Goal: Task Accomplishment & Management: Complete application form

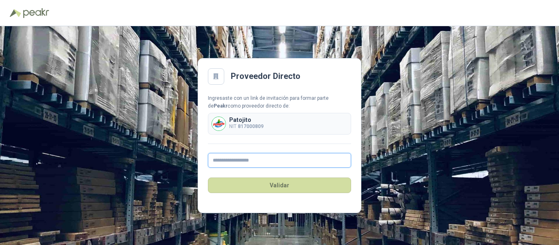
click at [263, 158] on input "text" at bounding box center [279, 160] width 143 height 15
click at [262, 156] on input "text" at bounding box center [279, 160] width 143 height 15
click at [296, 156] on input "text" at bounding box center [279, 160] width 143 height 15
type input "**********"
click at [208, 177] on button "Validar" at bounding box center [279, 185] width 143 height 16
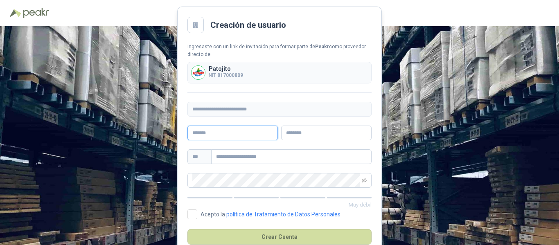
click at [249, 128] on input "text" at bounding box center [232, 133] width 90 height 15
type input "**********"
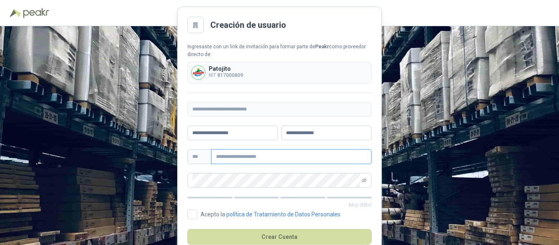
paste input "**********"
click at [202, 155] on div "**********" at bounding box center [279, 156] width 184 height 15
type input "**********"
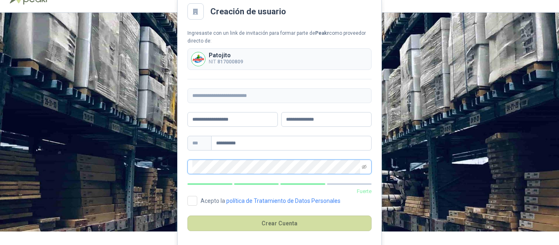
scroll to position [20, 0]
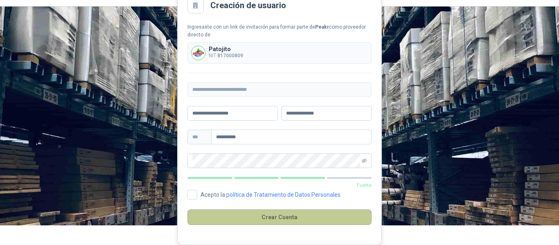
click at [315, 217] on button "Crear Cuenta" at bounding box center [279, 217] width 184 height 16
click at [228, 222] on button "Crear Cuenta" at bounding box center [279, 217] width 184 height 16
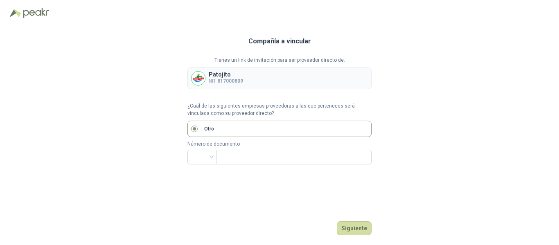
click at [204, 115] on p "¿Cuál de las siguientes empresas proveedoras a las que perteneces será vinculad…" at bounding box center [279, 110] width 184 height 16
click at [216, 104] on p "¿Cuál de las siguientes empresas proveedoras a las que perteneces será vinculad…" at bounding box center [279, 110] width 184 height 16
click at [196, 134] on label "Otro" at bounding box center [279, 129] width 184 height 16
click at [230, 78] on b "817000809" at bounding box center [230, 81] width 26 height 6
click at [205, 155] on input "search" at bounding box center [201, 156] width 19 height 12
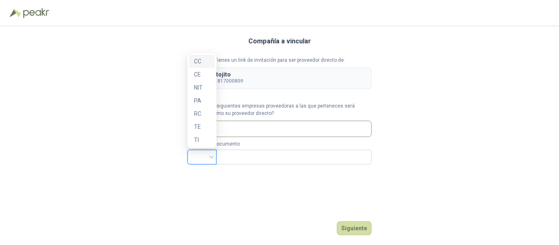
click at [205, 155] on input "search" at bounding box center [201, 156] width 19 height 12
click at [200, 91] on div "NIT" at bounding box center [202, 87] width 16 height 9
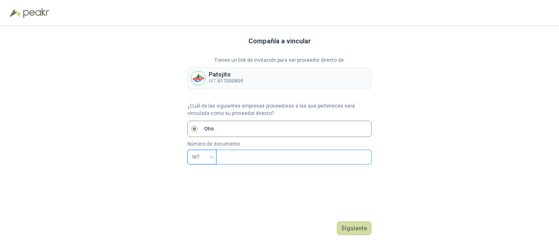
click at [256, 153] on input "text" at bounding box center [293, 157] width 144 height 14
click at [267, 197] on div "Compañía a vincular Tienes un link de invitación para ser proveedor directo de:…" at bounding box center [279, 135] width 184 height 219
click at [267, 148] on p "Número de documento" at bounding box center [279, 144] width 184 height 8
click at [271, 150] on input "text" at bounding box center [293, 157] width 144 height 14
type input "*********"
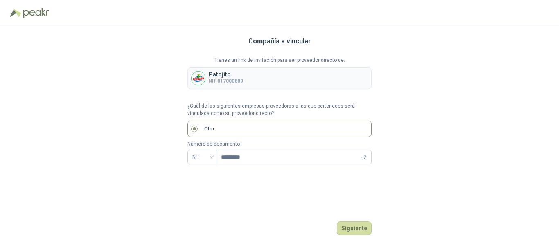
click at [317, 184] on div "Compañía a vincular Tienes un link de invitación para ser proveedor directo de:…" at bounding box center [279, 135] width 184 height 219
click at [358, 222] on button "Siguiente" at bounding box center [354, 228] width 35 height 14
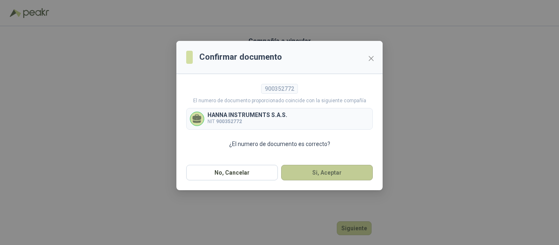
click at [317, 178] on button "Si, Aceptar" at bounding box center [327, 173] width 92 height 16
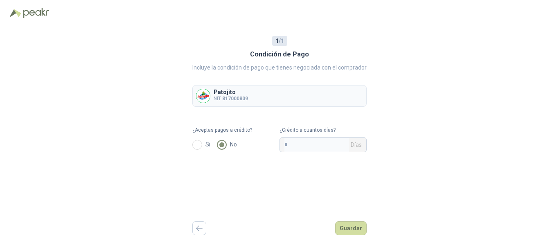
click at [239, 149] on label "No" at bounding box center [228, 145] width 23 height 10
click at [289, 141] on input "*" at bounding box center [316, 145] width 65 height 14
type input "**"
click at [373, 199] on div "1 / 1 Condición de Pago Incluye la condición de pago que tienes negociada con e…" at bounding box center [279, 135] width 559 height 219
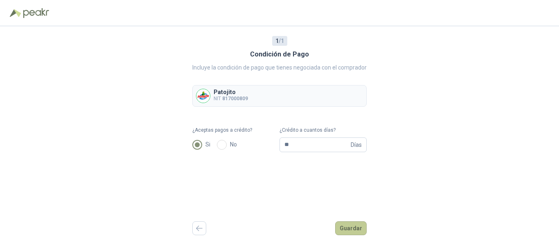
click at [359, 227] on button "Guardar" at bounding box center [350, 228] width 31 height 14
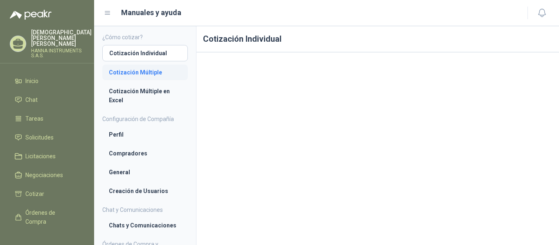
click at [149, 67] on link "Cotización Múltiple" at bounding box center [144, 73] width 85 height 16
click at [155, 53] on li "Cotización Individual" at bounding box center [145, 52] width 72 height 9
click at [157, 86] on link "Cotización Múltiple en Excel" at bounding box center [144, 95] width 85 height 25
click at [141, 139] on link "Perfil" at bounding box center [144, 135] width 85 height 16
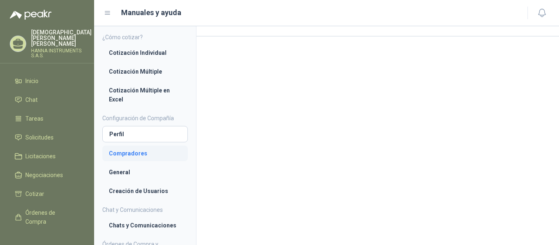
click at [156, 150] on li "Compradores" at bounding box center [145, 153] width 72 height 9
click at [142, 164] on ul "Perfil Compradores General Creación de Usuarios" at bounding box center [144, 162] width 85 height 73
click at [143, 179] on link "General" at bounding box center [144, 172] width 85 height 16
click at [144, 55] on li "Cotización Individual" at bounding box center [145, 52] width 72 height 9
click at [150, 52] on li "Cotización Individual" at bounding box center [145, 53] width 72 height 9
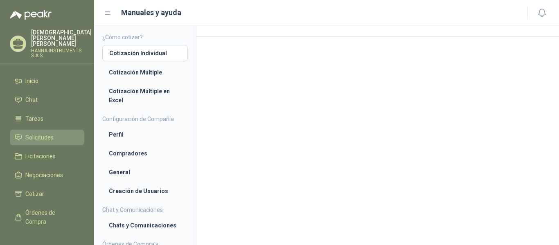
click at [40, 130] on link "Solicitudes" at bounding box center [47, 138] width 74 height 16
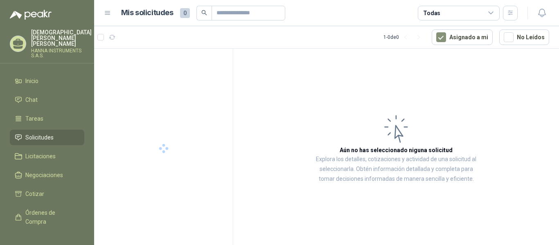
click at [233, 88] on div at bounding box center [163, 148] width 139 height 199
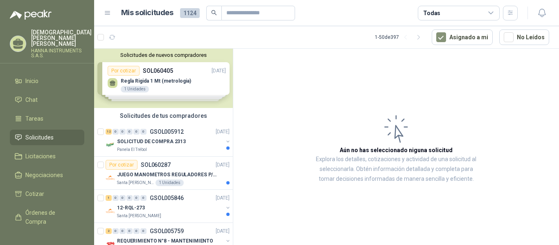
click at [180, 79] on div "Solicitudes de nuevos compradores Por cotizar SOL060405 [DATE] Regla Rigida 1 M…" at bounding box center [163, 78] width 139 height 59
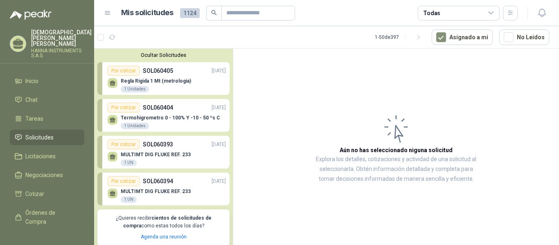
click at [171, 86] on div "Regla Rigida 1 Mt (metrologia) 1 Unidades" at bounding box center [156, 85] width 70 height 15
click at [176, 56] on button "Ocultar Solicitudes" at bounding box center [163, 55] width 132 height 6
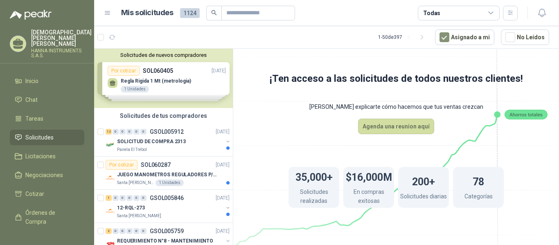
click at [178, 72] on div "Solicitudes de nuevos compradores Por cotizar SOL060405 [DATE] Regla Rigida 1 M…" at bounding box center [163, 78] width 139 height 59
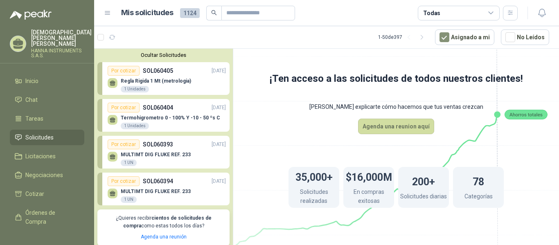
click at [179, 84] on p "Regla Rigida 1 Mt (metrologia)" at bounding box center [156, 81] width 70 height 6
click at [176, 123] on div "Termohigrometro 0 - 100% Y -10 - 50 ºs C 1 Unidades" at bounding box center [170, 122] width 99 height 15
click at [182, 69] on div "Por cotizar SOL060405 [DATE]" at bounding box center [167, 71] width 118 height 10
click at [175, 75] on div "Por cotizar SOL060405 [DATE]" at bounding box center [167, 71] width 118 height 10
click at [174, 90] on div "Regla Rigida 1 Mt (metrologia) 1 Unidades" at bounding box center [156, 85] width 70 height 15
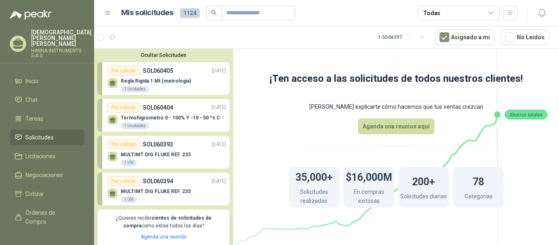
click at [175, 90] on div "Regla Rigida 1 Mt (metrologia) 1 Unidades" at bounding box center [156, 85] width 70 height 15
click at [180, 108] on div "Por cotizar SOL060404 [DATE]" at bounding box center [167, 108] width 118 height 10
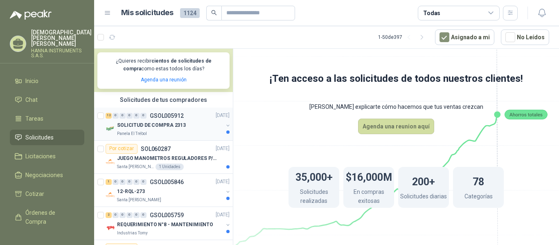
scroll to position [204, 0]
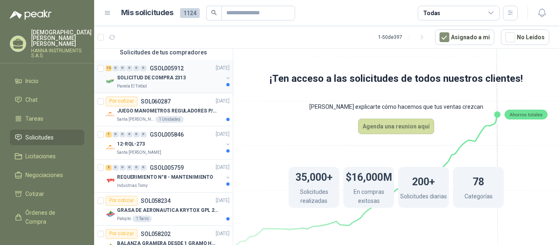
click at [178, 83] on div "Panela El Trébol" at bounding box center [170, 86] width 106 height 7
click at [181, 111] on p "JUEGO MANOMETROS REGULADORES P/OXIGENO" at bounding box center [168, 111] width 102 height 8
click at [189, 154] on div "Santa [PERSON_NAME]" at bounding box center [170, 152] width 106 height 7
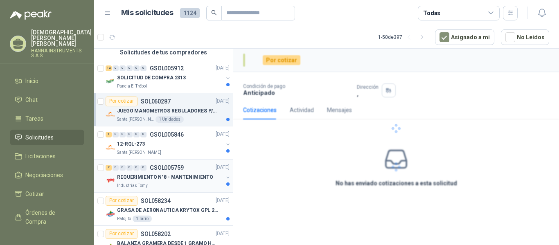
scroll to position [368, 0]
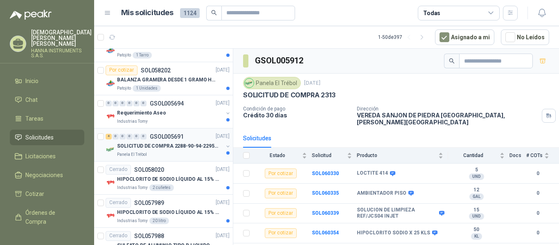
scroll to position [286, 0]
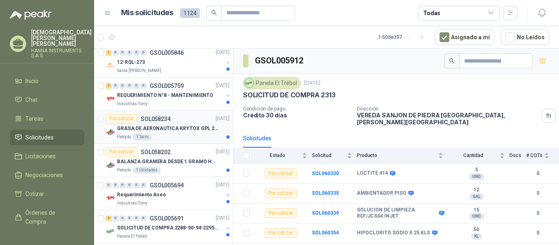
click at [171, 137] on div "Patojito 1 Tarro" at bounding box center [173, 137] width 112 height 7
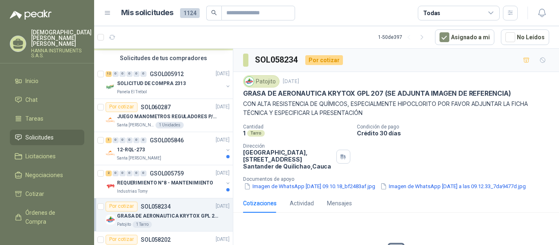
scroll to position [204, 0]
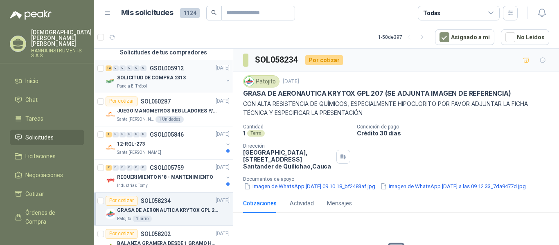
click at [175, 79] on p "SOLICITUD DE COMPRA 2313" at bounding box center [151, 78] width 69 height 8
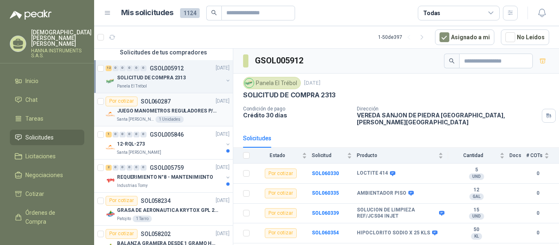
click at [181, 99] on div "Por cotizar SOL060287 [DATE]" at bounding box center [168, 102] width 124 height 10
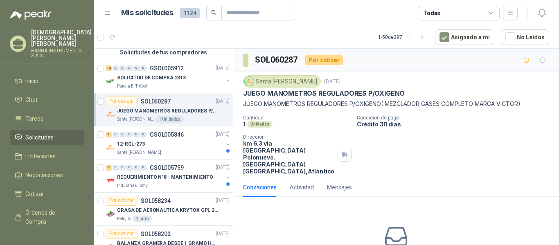
click at [480, 16] on div "Todas" at bounding box center [459, 13] width 82 height 15
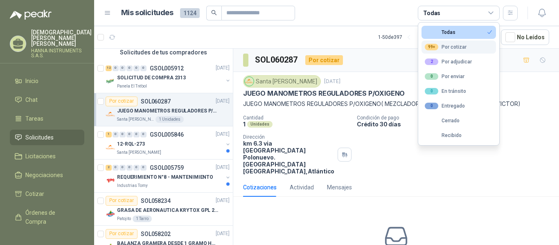
click at [465, 50] on button "99+ Por cotizar" at bounding box center [458, 46] width 74 height 13
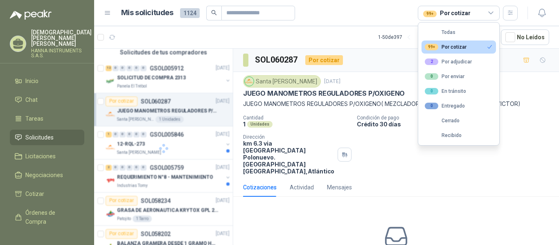
click at [396, 20] on header "Mis solicitudes 1124 99+ Por cotizar" at bounding box center [326, 13] width 465 height 26
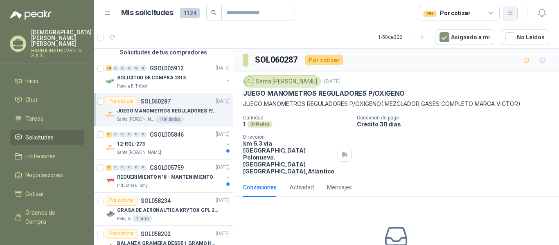
click at [507, 13] on icon "button" at bounding box center [510, 12] width 7 height 7
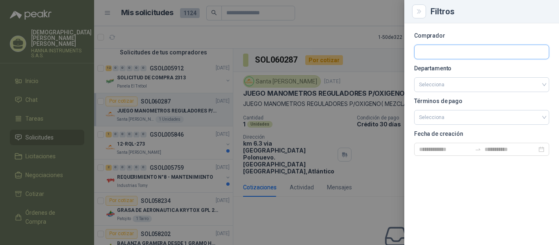
click at [451, 53] on input "text" at bounding box center [481, 52] width 134 height 14
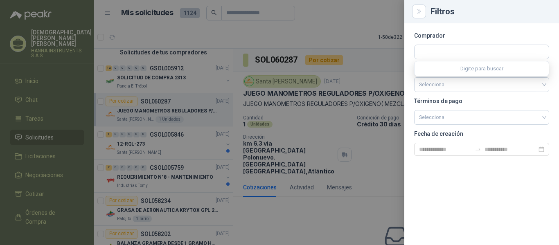
click at [359, 40] on div at bounding box center [279, 122] width 559 height 245
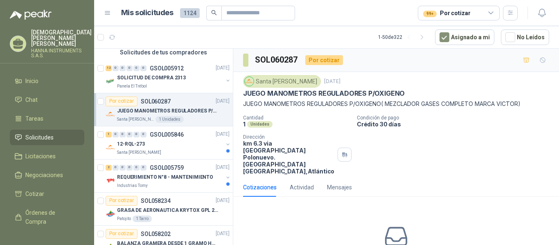
click at [178, 103] on div "Por cotizar SOL060287 [DATE]" at bounding box center [168, 102] width 124 height 10
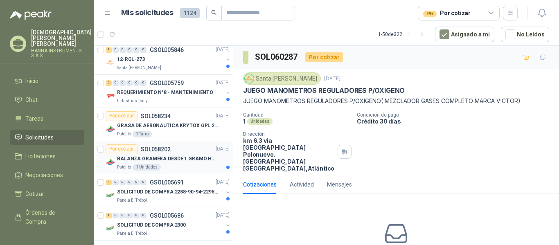
scroll to position [327, 0]
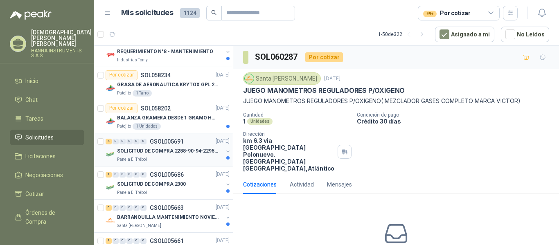
click at [189, 146] on div "4 0 0 0 0 0 GSOL005691 [DATE]" at bounding box center [169, 142] width 126 height 10
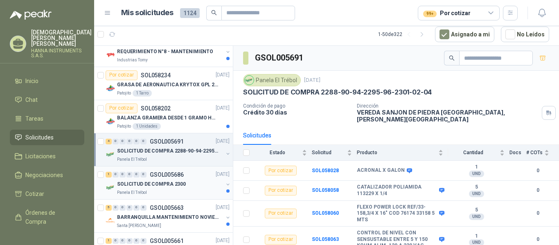
click at [183, 173] on p "GSOL005686" at bounding box center [167, 175] width 34 height 6
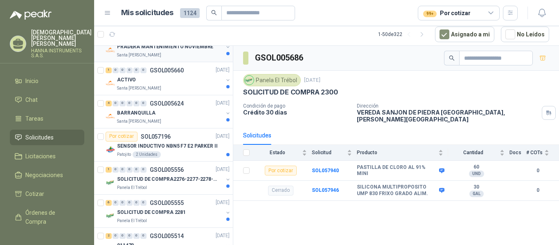
scroll to position [532, 0]
click at [189, 149] on p "SENSOR INDUCTIVO NBN5 F7 E2 PARKER II" at bounding box center [167, 145] width 101 height 8
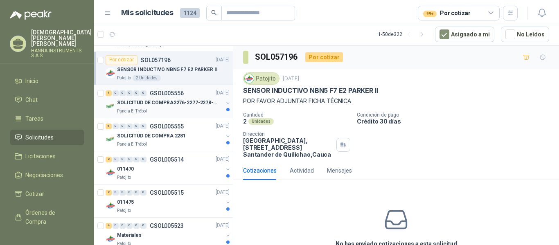
scroll to position [613, 0]
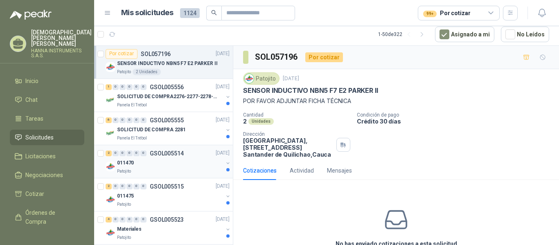
click at [162, 173] on div "Patojito" at bounding box center [170, 171] width 106 height 7
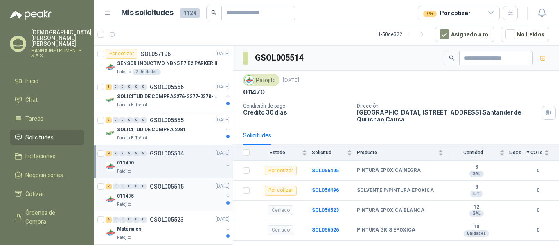
click at [185, 198] on div "011475" at bounding box center [170, 196] width 106 height 10
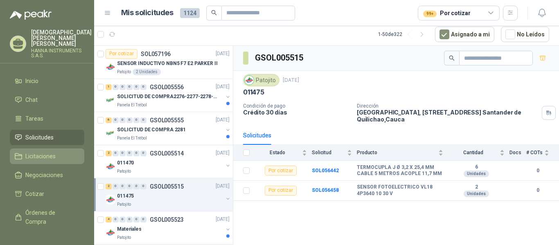
click at [48, 152] on span "Licitaciones" at bounding box center [40, 156] width 30 height 9
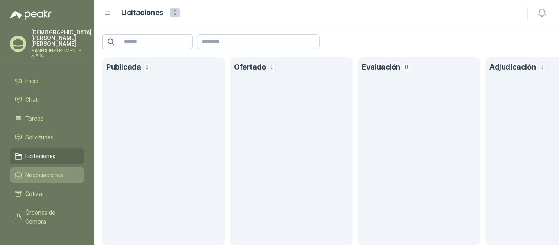
click at [51, 176] on link "Negociaciones" at bounding box center [47, 175] width 74 height 16
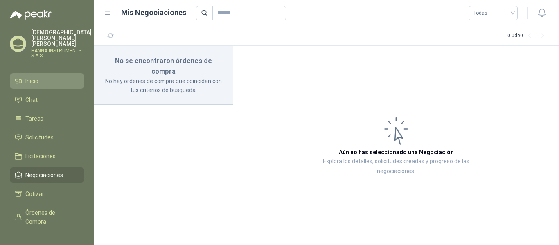
click at [47, 76] on li "Inicio" at bounding box center [47, 80] width 65 height 9
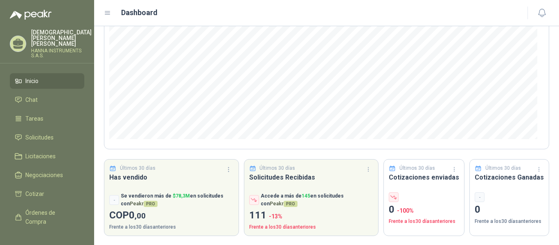
scroll to position [123, 0]
